Goal: Information Seeking & Learning: Learn about a topic

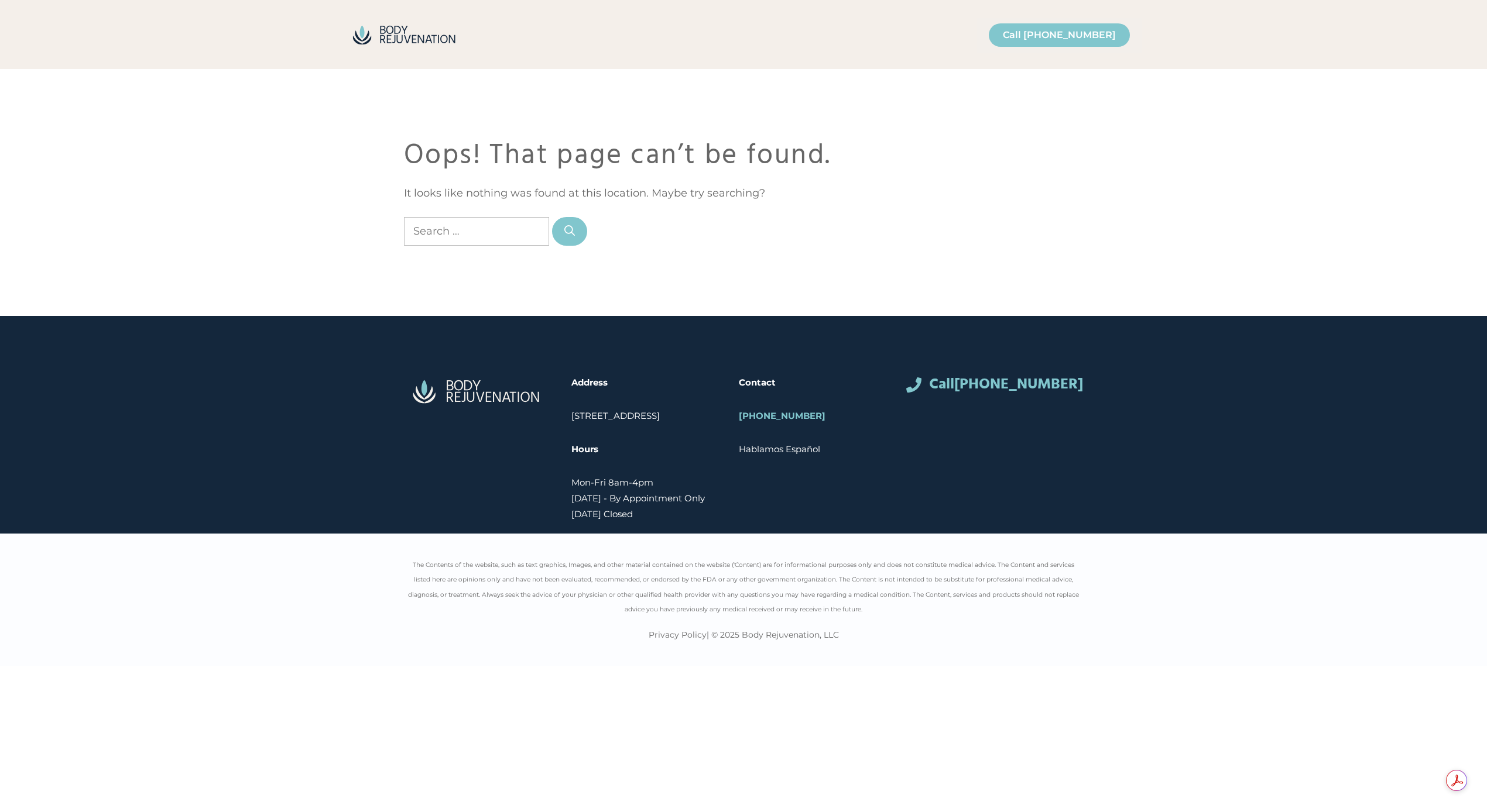
click at [463, 229] on input "Search for:" at bounding box center [476, 232] width 145 height 29
type input "ceo"
click at [552, 217] on button "Search" at bounding box center [570, 232] width 35 height 29
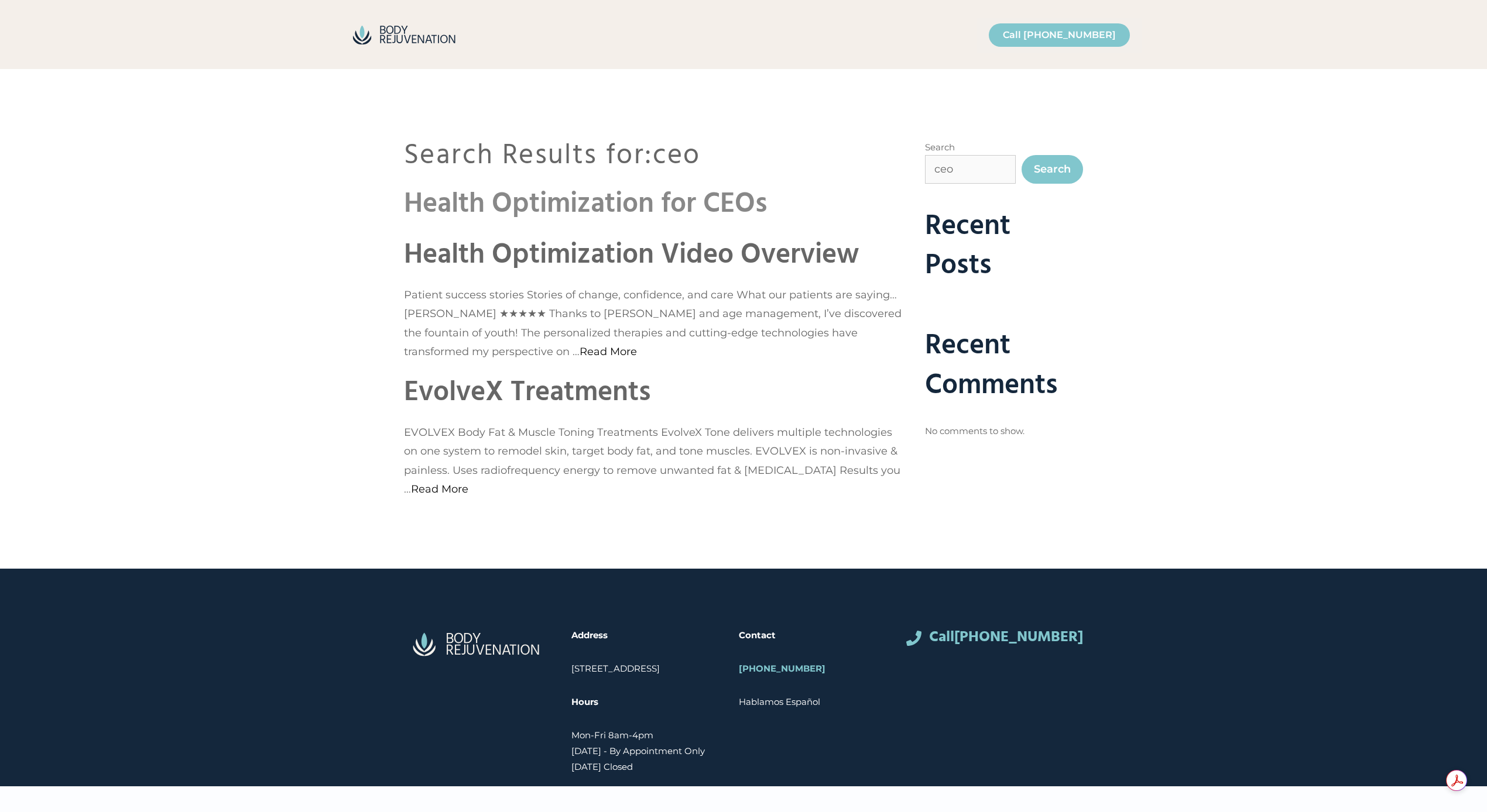
click at [471, 212] on link "Health Optimization for CEOs" at bounding box center [585, 205] width 364 height 45
